Goal: Transaction & Acquisition: Purchase product/service

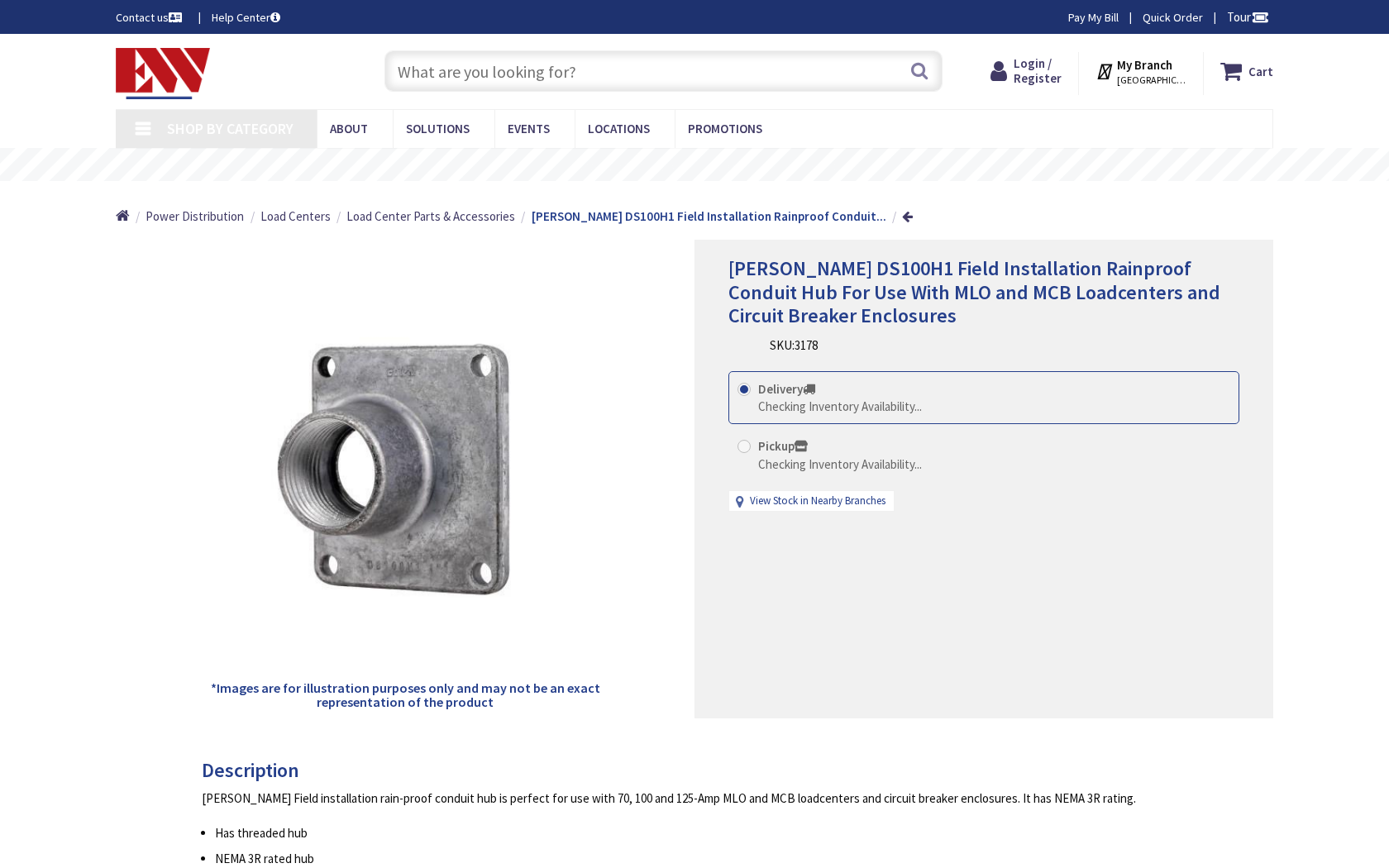
type input "N Spring St, Los Angeles, CA 90012, USA"
